Goal: Find specific page/section: Find specific page/section

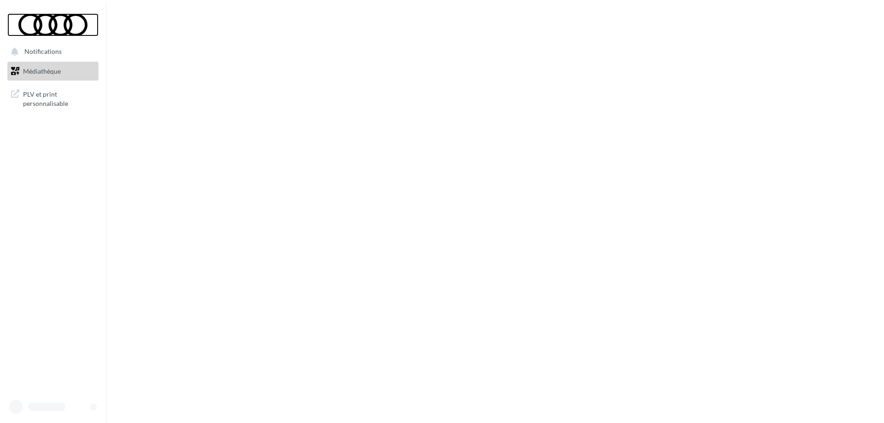
click at [47, 19] on div at bounding box center [53, 24] width 74 height 23
click at [43, 73] on span "Médiathèque" at bounding box center [42, 71] width 38 height 8
click at [43, 103] on span "PLV et print personnalisable" at bounding box center [59, 98] width 72 height 20
